Goal: Book appointment/travel/reservation

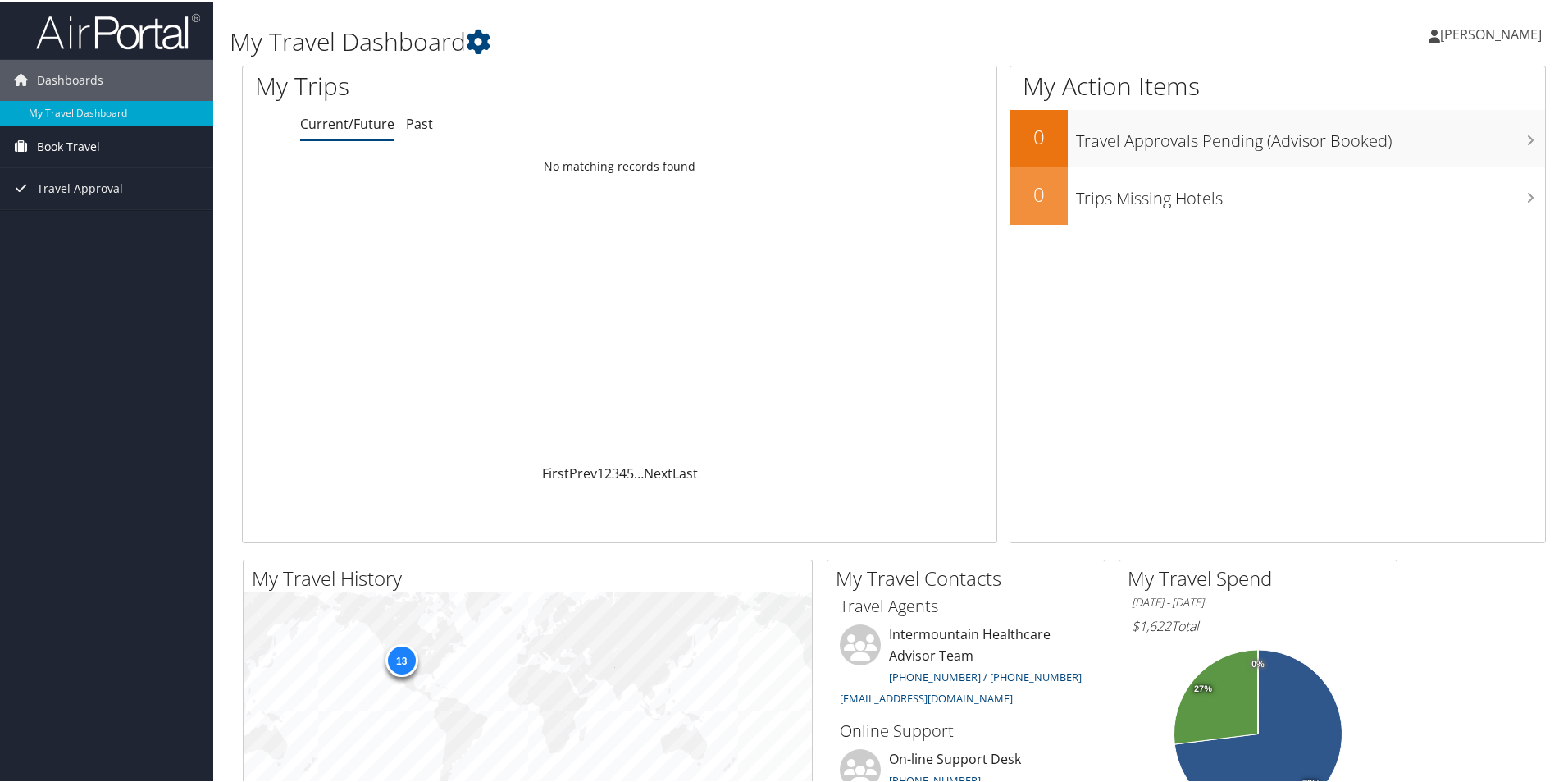
click at [81, 142] on span "Book Travel" at bounding box center [69, 144] width 63 height 41
click at [104, 205] on link "Book/Manage Online Trips" at bounding box center [106, 203] width 213 height 25
